Goal: Book appointment/travel/reservation

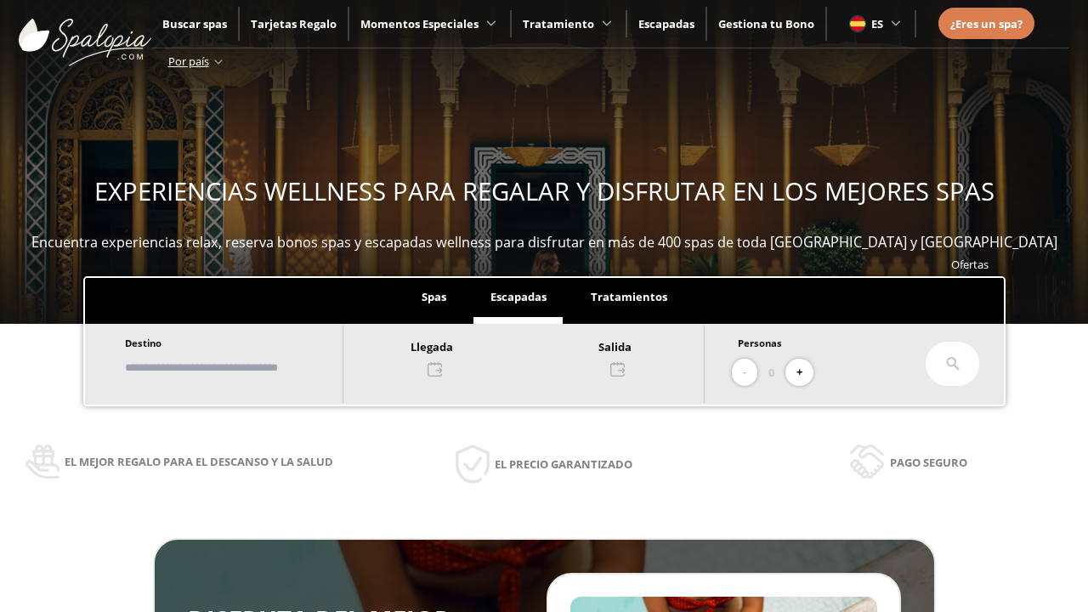
click at [240, 367] on input "text" at bounding box center [226, 368] width 212 height 30
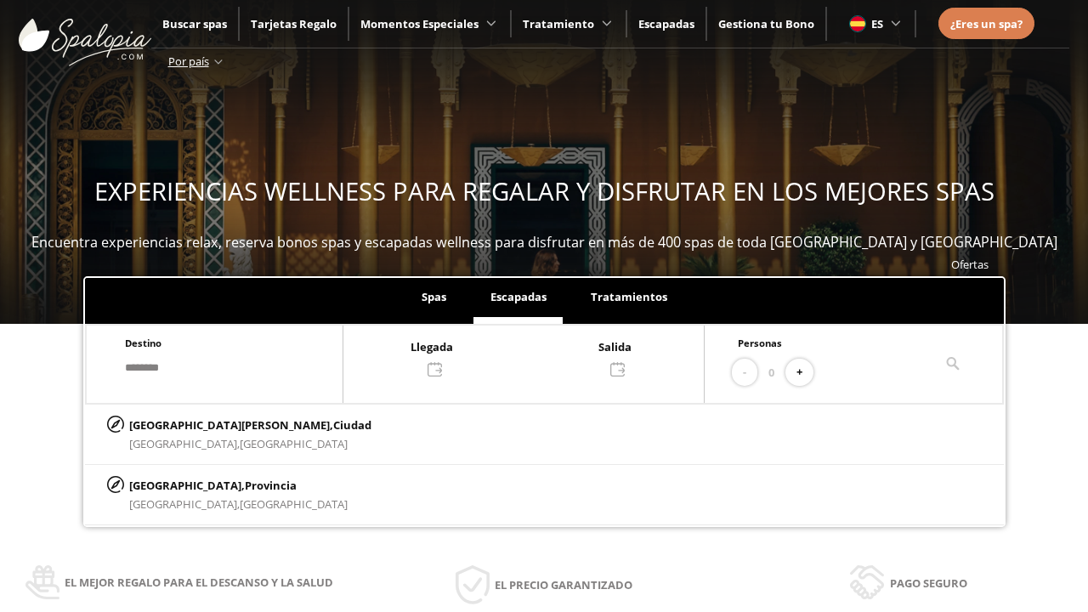
click at [541, 356] on div at bounding box center [524, 357] width 361 height 41
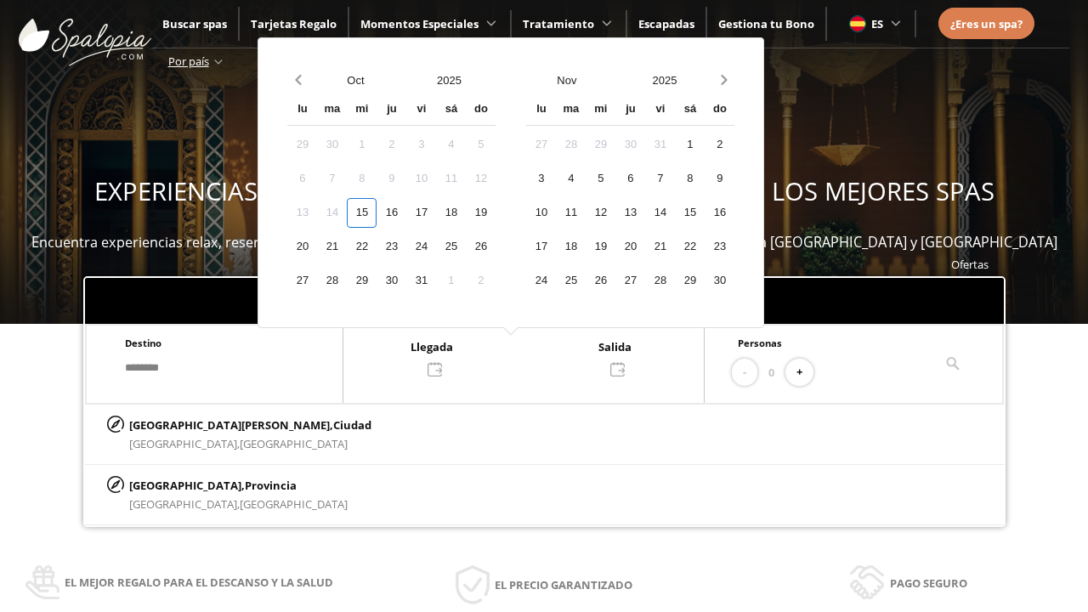
click at [436, 213] on div "17" at bounding box center [421, 213] width 30 height 30
click at [466, 213] on div "18" at bounding box center [451, 213] width 30 height 30
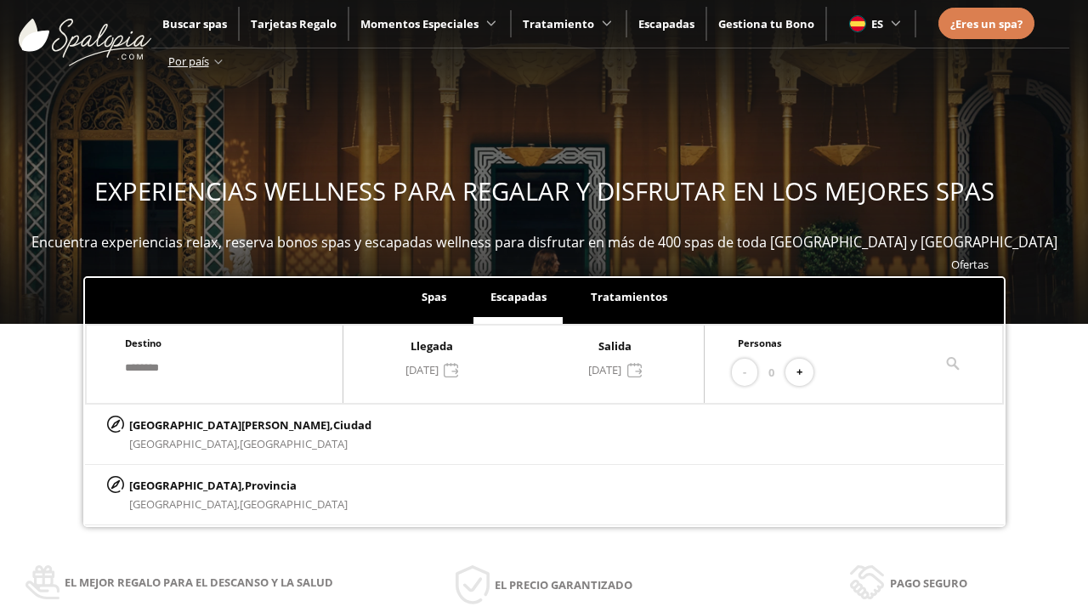
click at [805, 372] on button "+" at bounding box center [800, 373] width 28 height 28
click at [213, 424] on p "[GEOGRAPHIC_DATA][PERSON_NAME], [GEOGRAPHIC_DATA]" at bounding box center [250, 425] width 242 height 19
type input "**********"
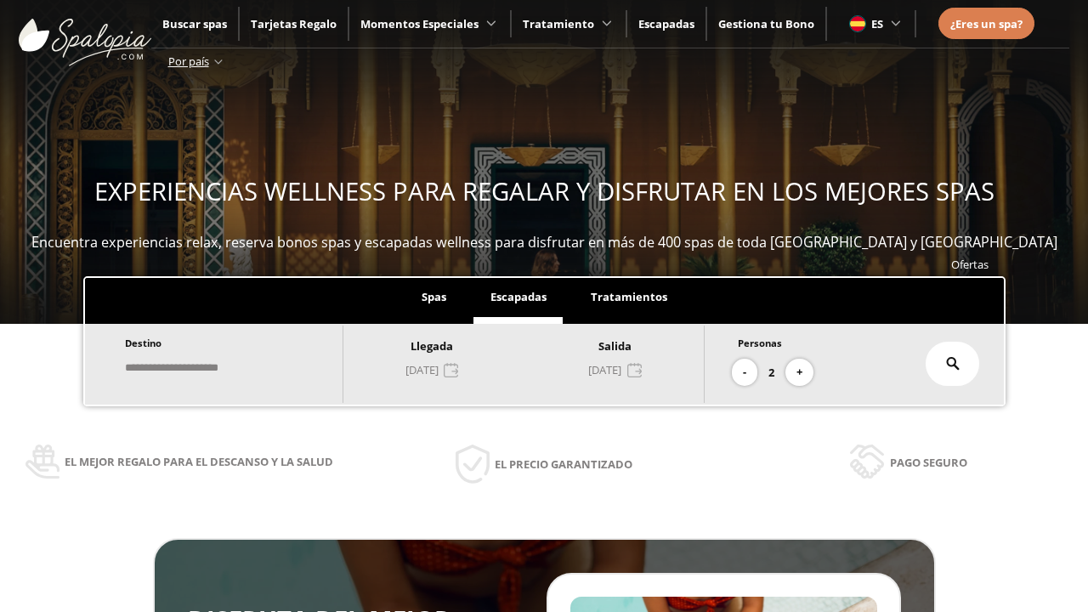
click at [953, 364] on icon at bounding box center [953, 364] width 14 height 14
